Goal: Find specific page/section: Find specific page/section

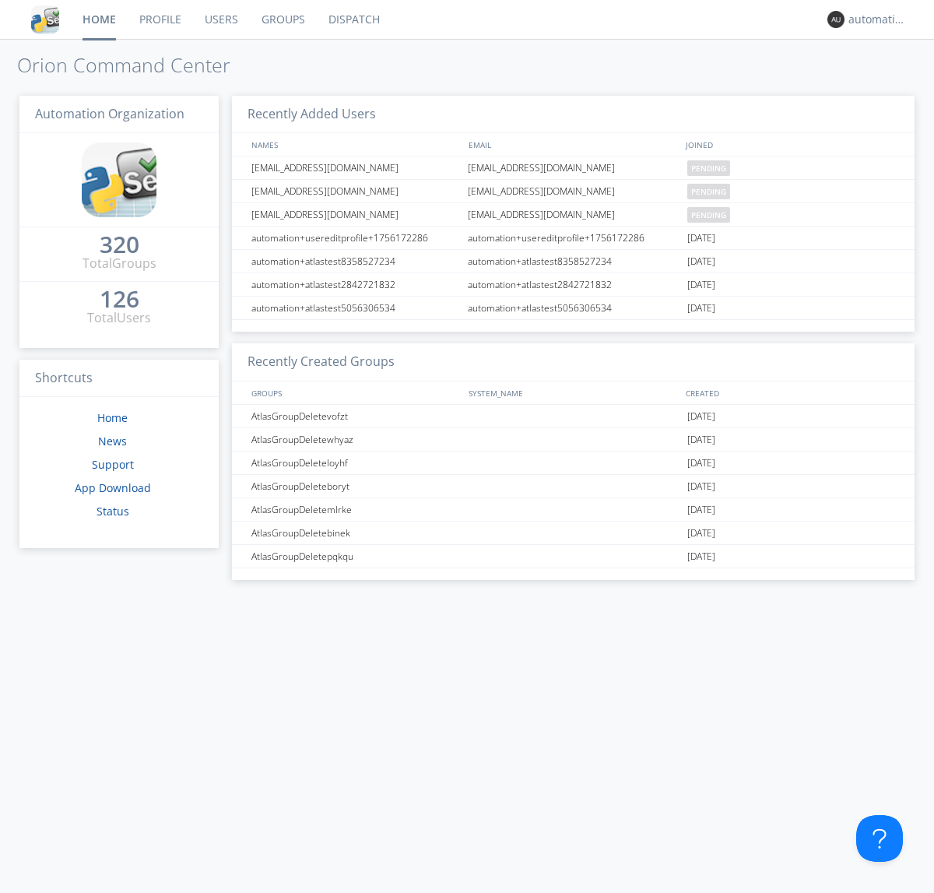
click at [353, 19] on link "Dispatch" at bounding box center [354, 19] width 75 height 39
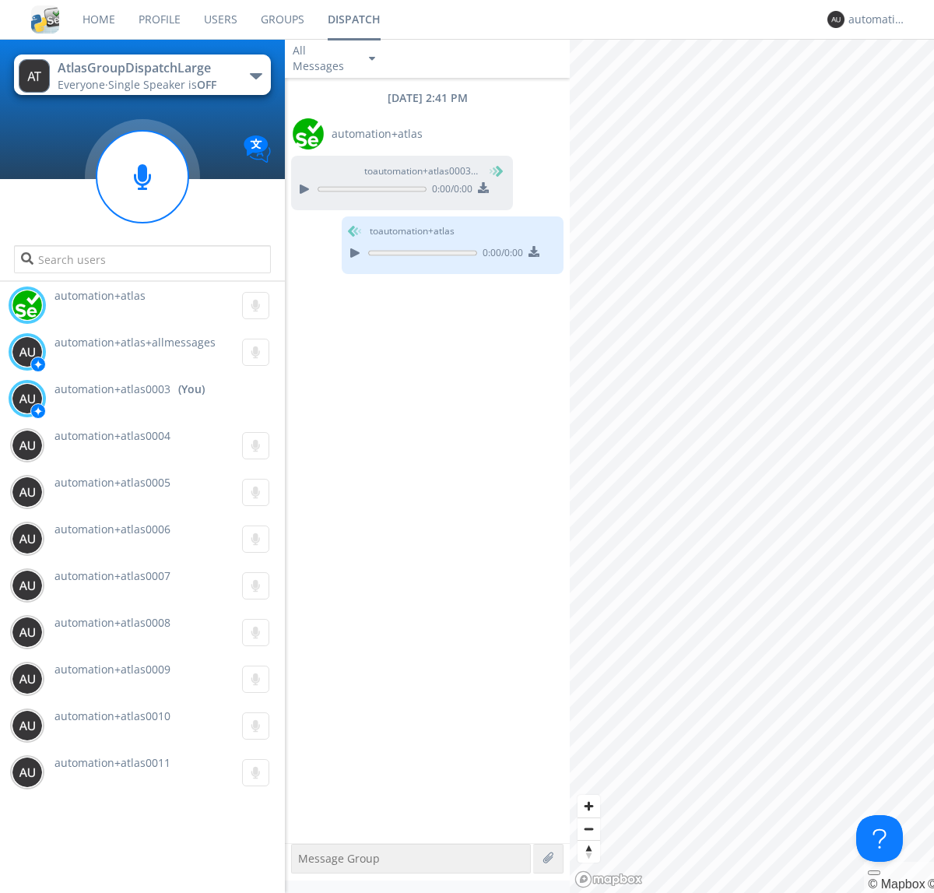
click at [255, 75] on div "button" at bounding box center [256, 76] width 12 height 6
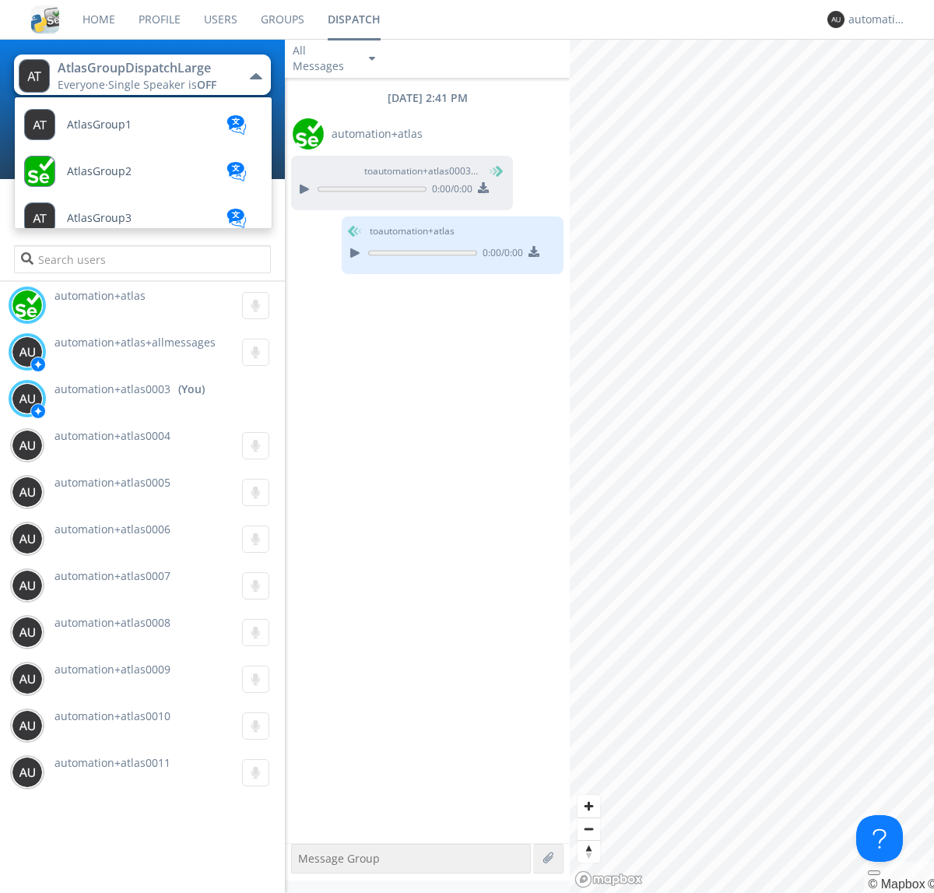
click at [118, 726] on span "AtlasGroupDispatch" at bounding box center [119, 732] width 104 height 12
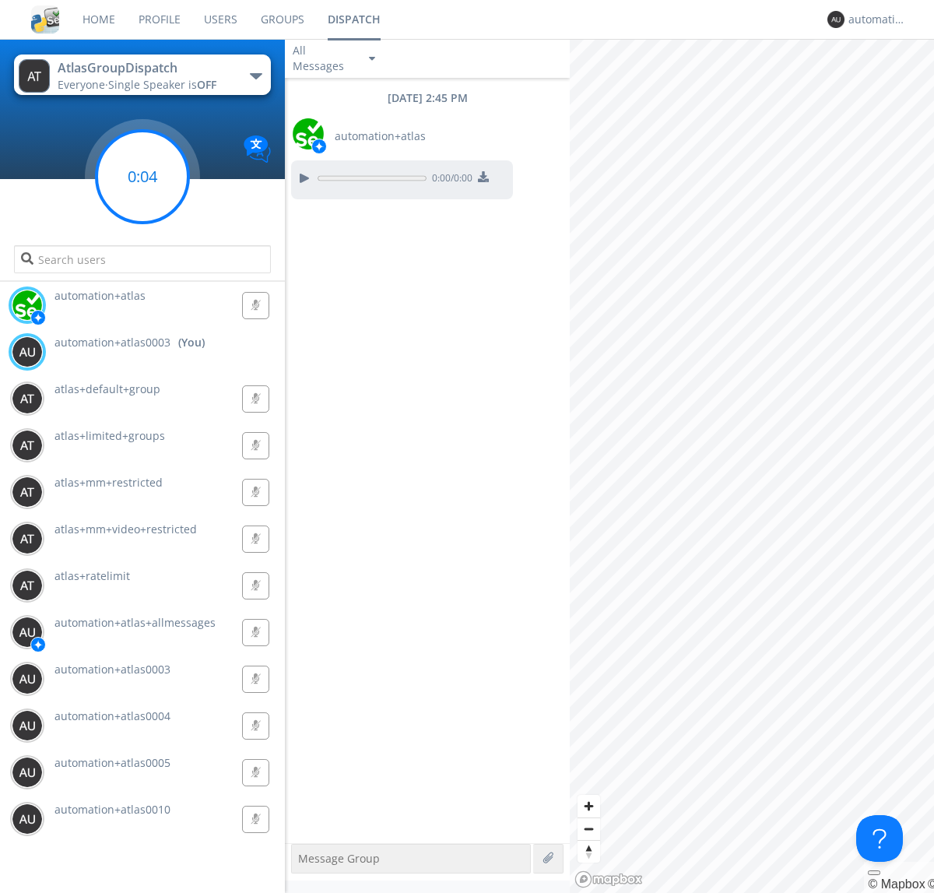
click at [142, 177] on g at bounding box center [142, 177] width 92 height 92
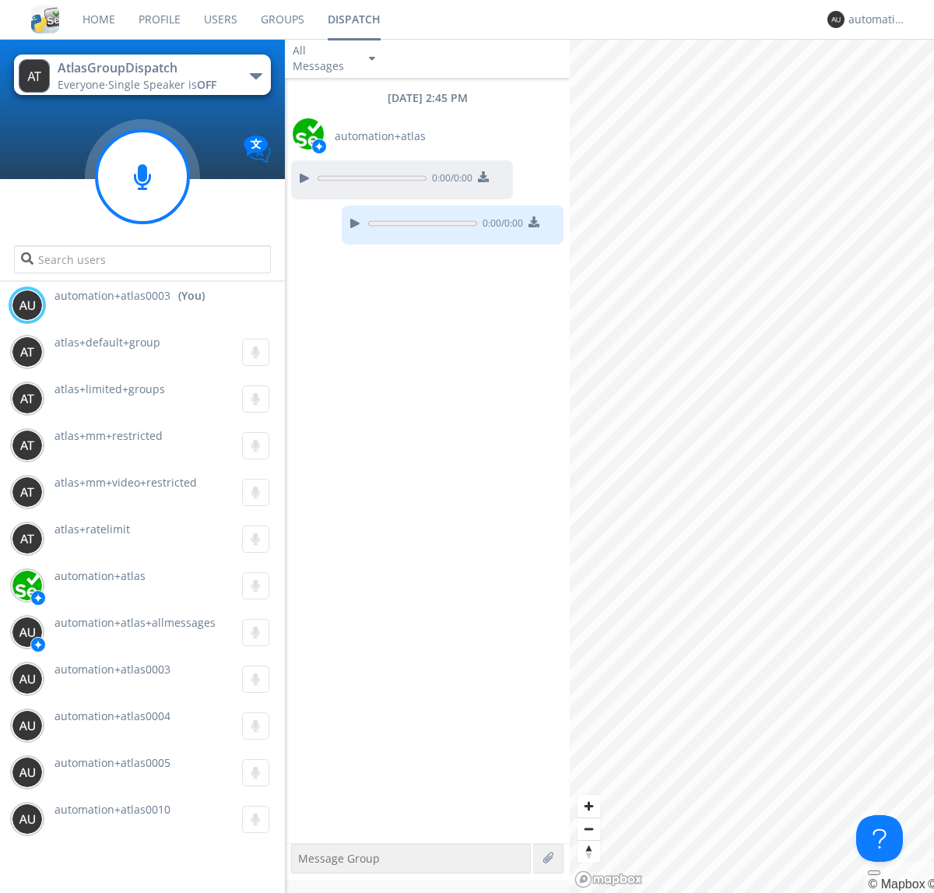
click at [255, 75] on div "button" at bounding box center [256, 76] width 12 height 6
click at [0, 0] on span "AtlasGroupDispatch2" at bounding box center [0, 0] width 0 height 0
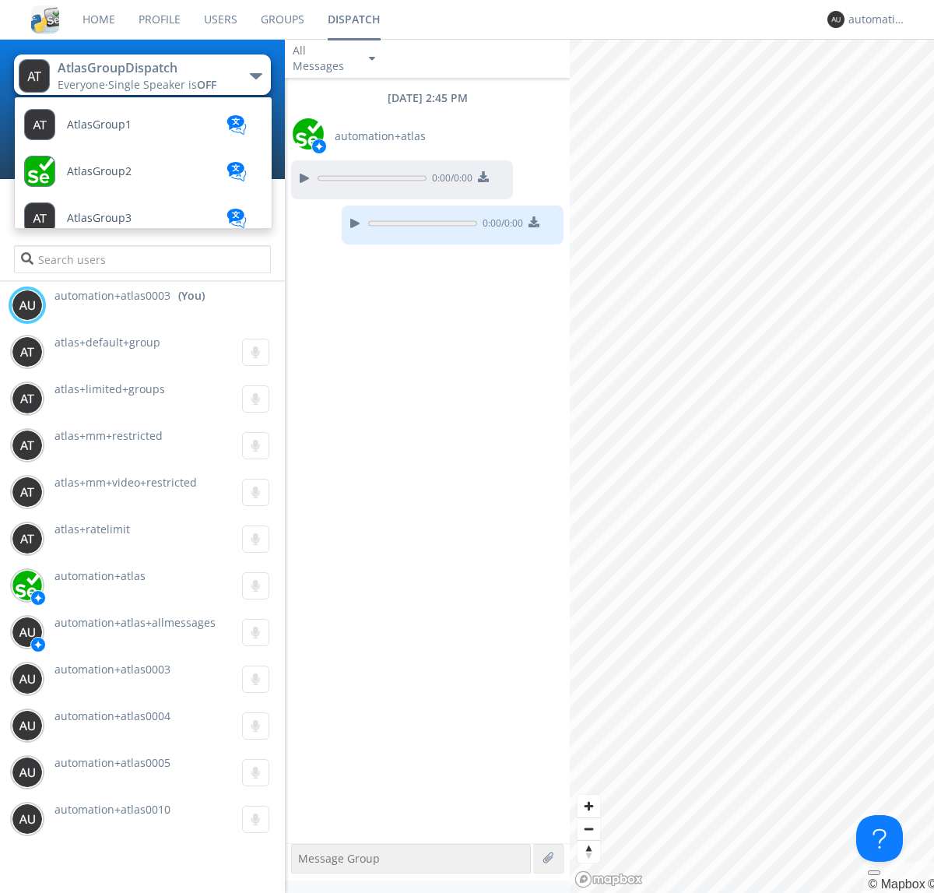
scroll to position [556, 0]
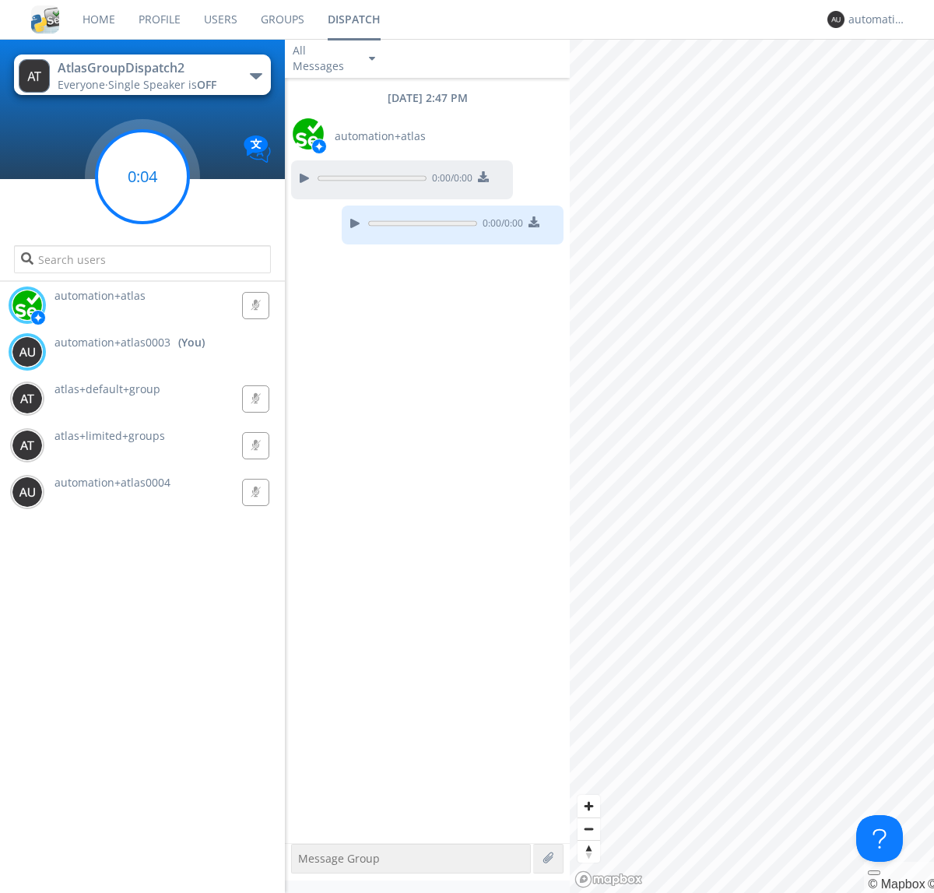
click at [142, 177] on g at bounding box center [142, 177] width 92 height 92
click at [873, 19] on div "automation+atlas0003" at bounding box center [877, 20] width 58 height 16
